Goal: Task Accomplishment & Management: Use online tool/utility

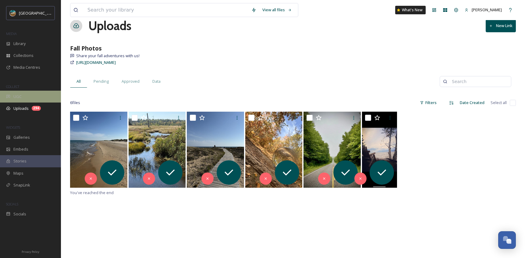
scroll to position [2335, 0]
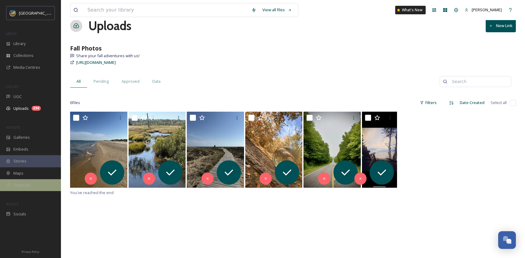
click at [21, 191] on div "SnapLink" at bounding box center [30, 186] width 61 height 12
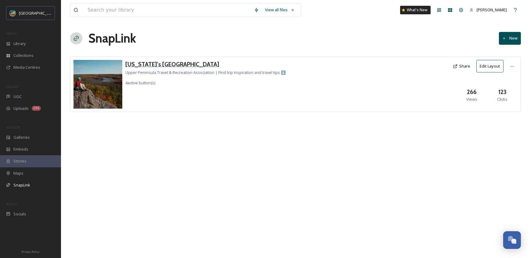
click at [169, 66] on h3 "[US_STATE]'s [GEOGRAPHIC_DATA]" at bounding box center [205, 64] width 160 height 9
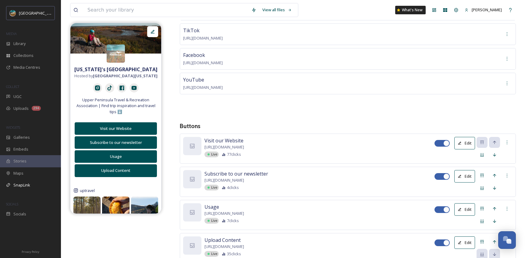
scroll to position [111, 0]
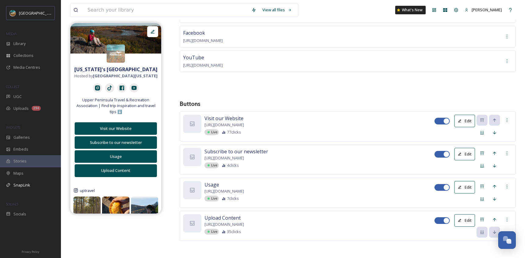
click at [461, 221] on icon at bounding box center [460, 221] width 4 height 4
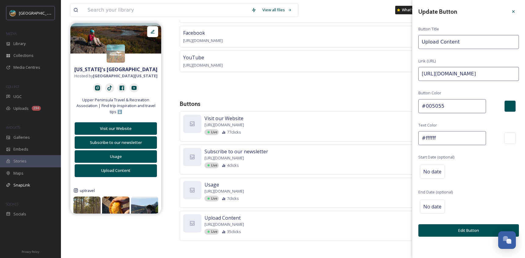
click at [336, 77] on div "Instagram [URL][DOMAIN_NAME] TikTok [URL][DOMAIN_NAME] Facebook [URL][DOMAIN_NA…" at bounding box center [348, 34] width 336 height 114
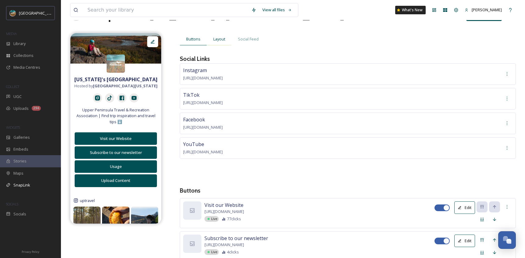
scroll to position [17, 0]
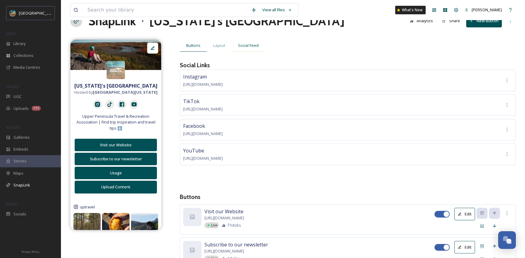
click at [256, 43] on span "Social Feed" at bounding box center [248, 46] width 21 height 6
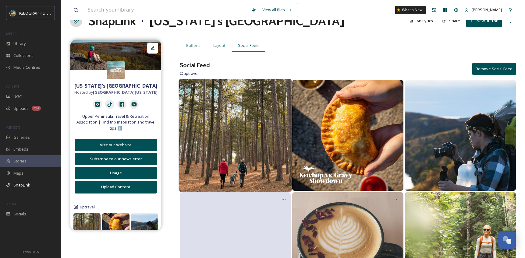
click at [252, 112] on img at bounding box center [235, 135] width 113 height 113
click at [237, 153] on img at bounding box center [235, 135] width 113 height 113
click at [286, 86] on icon at bounding box center [284, 86] width 5 height 5
click at [280, 115] on div "Edit Post" at bounding box center [278, 112] width 24 height 12
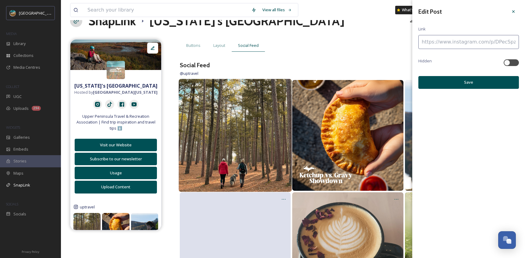
click at [468, 42] on input at bounding box center [468, 42] width 101 height 14
click at [462, 42] on input at bounding box center [468, 42] width 101 height 14
paste input
click at [456, 43] on input at bounding box center [468, 42] width 101 height 14
paste input "[URL][DOMAIN_NAME]"
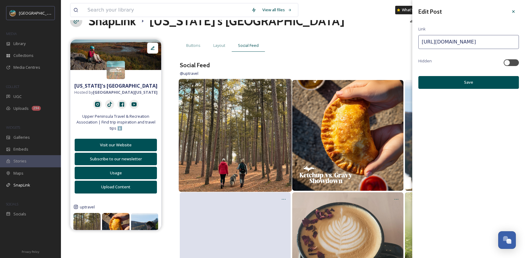
scroll to position [0, 12]
type input "[URL][DOMAIN_NAME]"
click at [485, 80] on button "Save" at bounding box center [468, 82] width 101 height 12
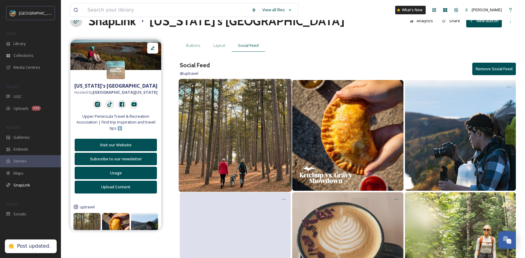
click at [231, 126] on img at bounding box center [235, 135] width 113 height 113
click at [223, 150] on img at bounding box center [235, 135] width 113 height 113
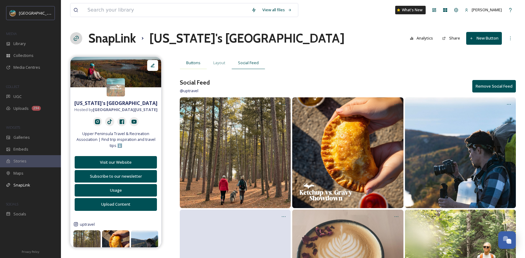
click at [199, 65] on span "Buttons" at bounding box center [193, 63] width 14 height 6
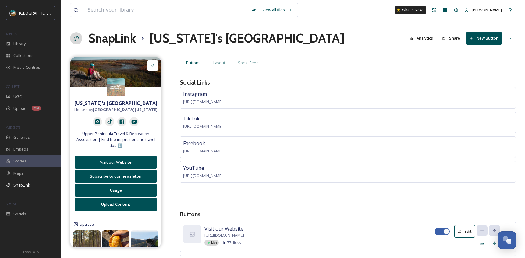
click at [496, 37] on button "New Button" at bounding box center [484, 38] width 36 height 12
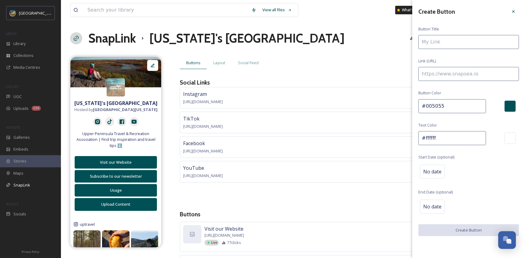
click at [453, 42] on input at bounding box center [468, 42] width 101 height 14
type input "Upload Fall Content"
click at [455, 68] on input at bounding box center [468, 74] width 101 height 14
paste input "[URL][DOMAIN_NAME]"
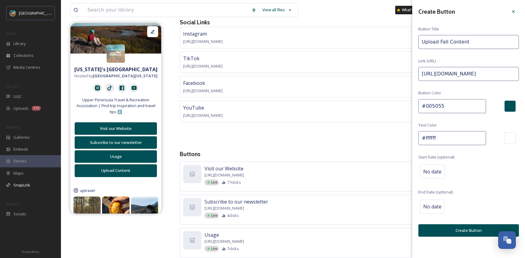
scroll to position [66, 0]
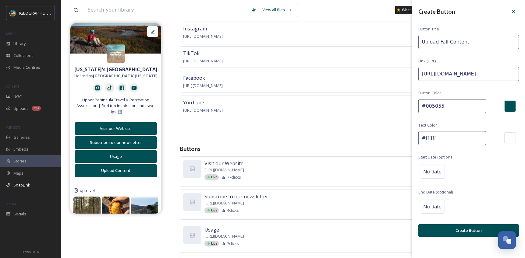
type input "[URL][DOMAIN_NAME]"
click at [479, 229] on button "Create Button" at bounding box center [468, 231] width 101 height 12
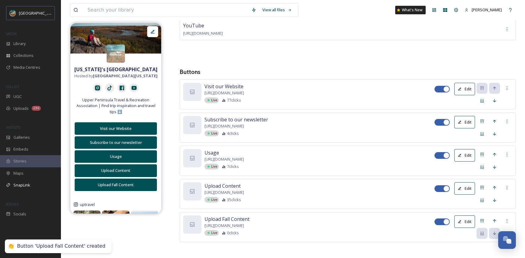
scroll to position [144, 0]
click at [443, 188] on div at bounding box center [442, 187] width 15 height 7
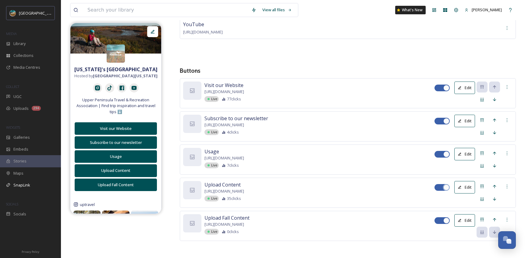
checkbox input "false"
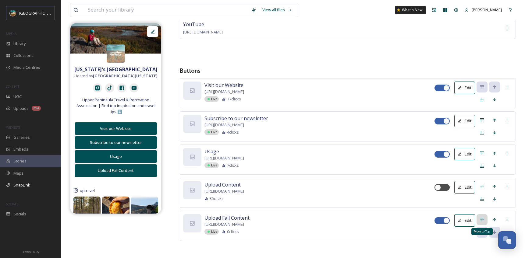
click at [484, 221] on icon at bounding box center [482, 220] width 5 height 5
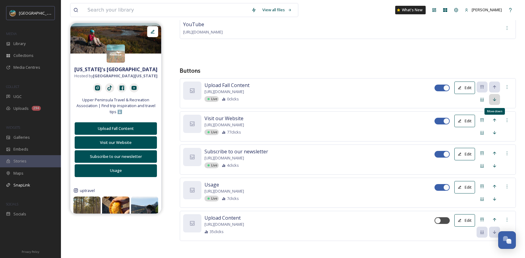
click at [495, 101] on div "Move down" at bounding box center [494, 99] width 11 height 11
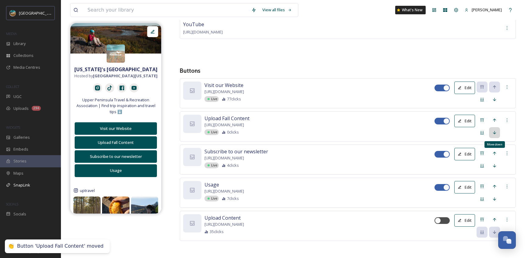
click at [495, 135] on div "Move down" at bounding box center [494, 132] width 11 height 11
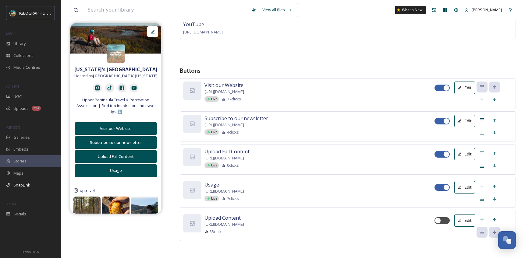
click at [465, 152] on button "Edit" at bounding box center [464, 154] width 21 height 12
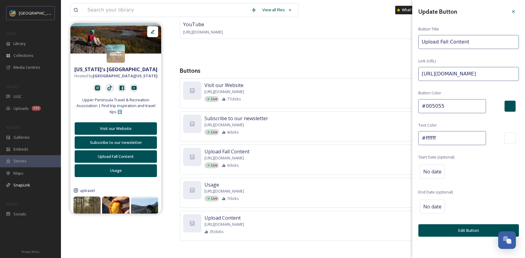
click at [422, 41] on input "Upload Fall Content" at bounding box center [468, 42] width 101 height 14
click at [428, 44] on input "🍁Upload Fall Content" at bounding box center [468, 42] width 101 height 14
type input "🍁 Upload Fall Content"
click at [475, 228] on button "Edit Button" at bounding box center [468, 231] width 101 height 12
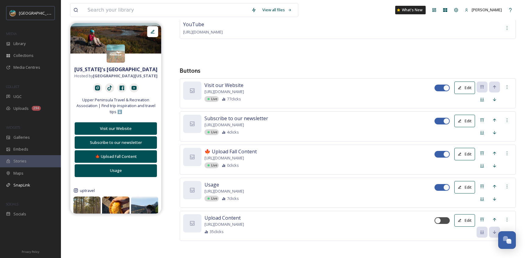
click at [473, 119] on button "Edit" at bounding box center [464, 121] width 21 height 12
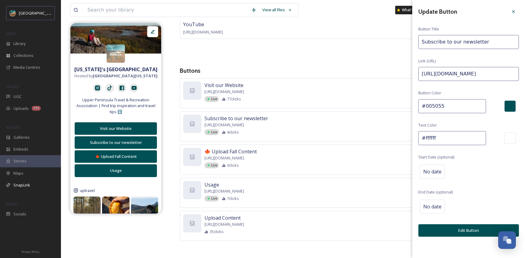
click at [453, 41] on input "Subscribe to our newsletter" at bounding box center [468, 42] width 101 height 14
click at [463, 42] on input "Subscribe to Our newsletter" at bounding box center [468, 42] width 101 height 14
click at [453, 43] on input "Subscribe to Our Newsletter" at bounding box center [468, 42] width 101 height 14
click at [419, 42] on input "Subscribe to our Newsletter" at bounding box center [468, 42] width 101 height 14
click at [453, 42] on input "Subscribe to our Newsletter" at bounding box center [468, 42] width 101 height 14
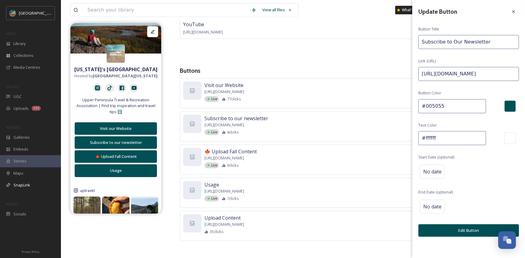
click at [483, 43] on input "Subscribe to Our Newsletter" at bounding box center [468, 42] width 101 height 14
click at [417, 40] on div "Update Button Button Title Subscribe to Our Newsletter Link (URL) [URL][DOMAIN_…" at bounding box center [468, 121] width 113 height 243
type input "📰 Subscribe to Our Newsletter"
click at [467, 233] on button "Edit Button" at bounding box center [468, 231] width 101 height 12
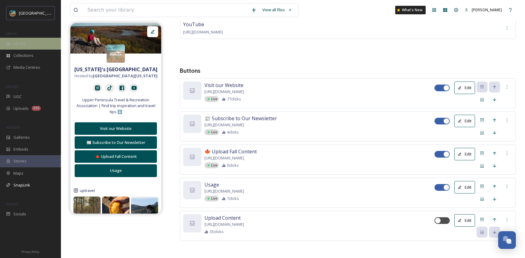
click at [25, 48] on div "Library" at bounding box center [30, 44] width 61 height 12
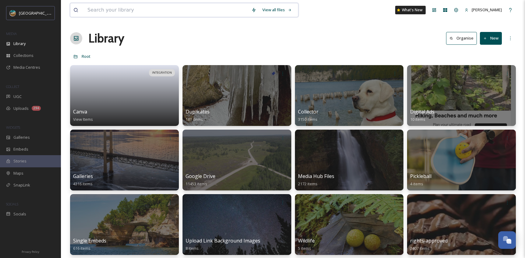
click at [156, 9] on input at bounding box center [166, 9] width 164 height 13
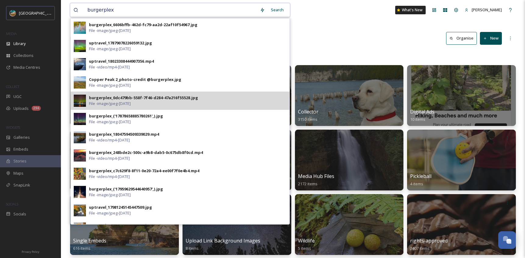
type input "burgerplex"
click at [116, 101] on span "File - image/jpeg - [DATE]" at bounding box center [110, 104] width 42 height 6
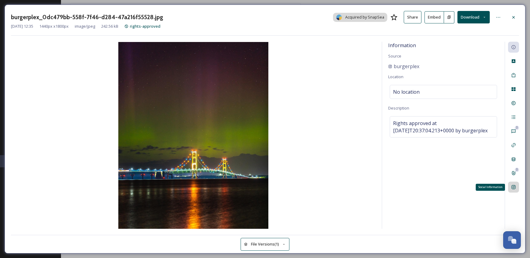
click at [513, 189] on icon at bounding box center [513, 188] width 4 height 4
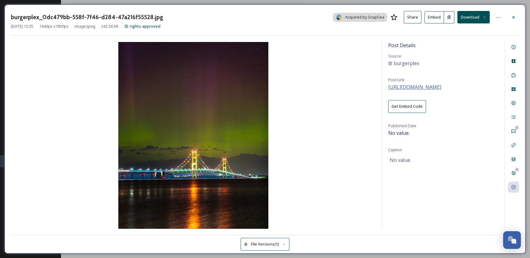
click at [441, 85] on span "[URL][DOMAIN_NAME]" at bounding box center [414, 87] width 53 height 7
